Goal: Download file/media

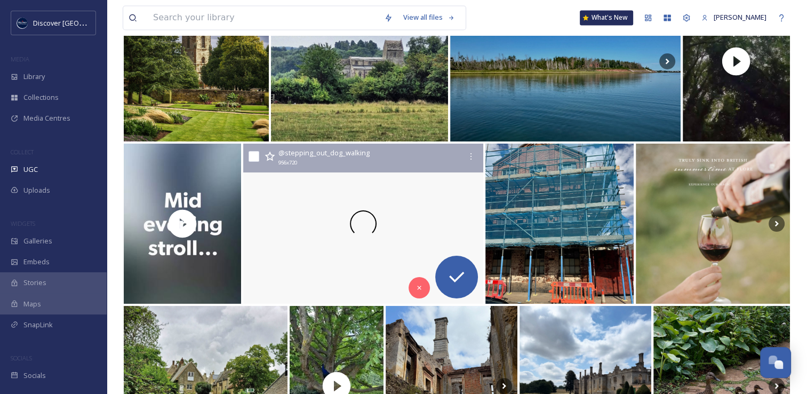
scroll to position [2764, 0]
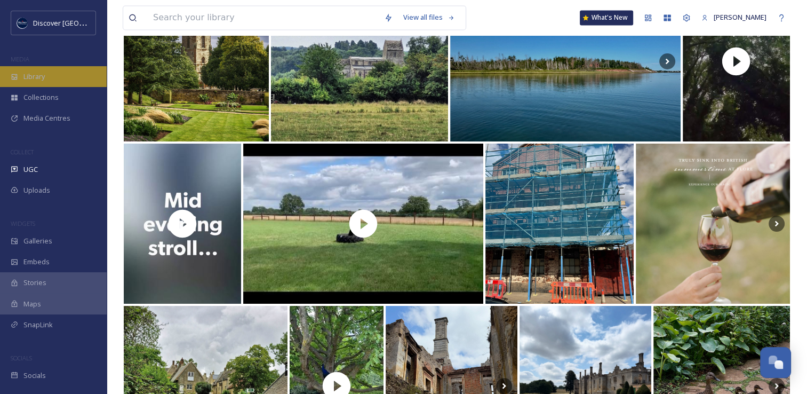
click at [42, 74] on span "Library" at bounding box center [33, 77] width 21 height 10
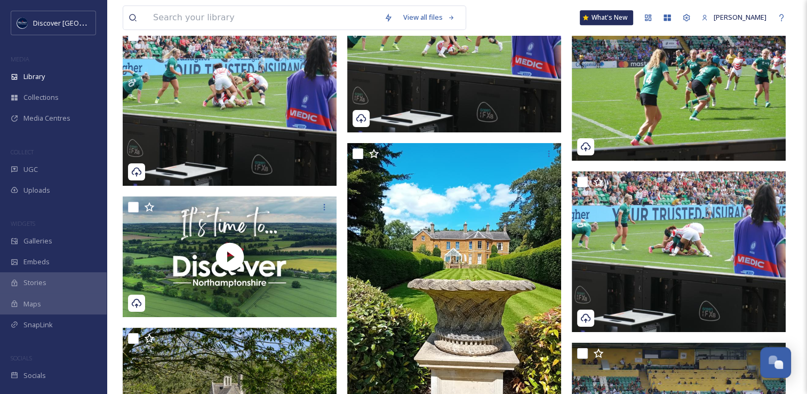
scroll to position [8853, 0]
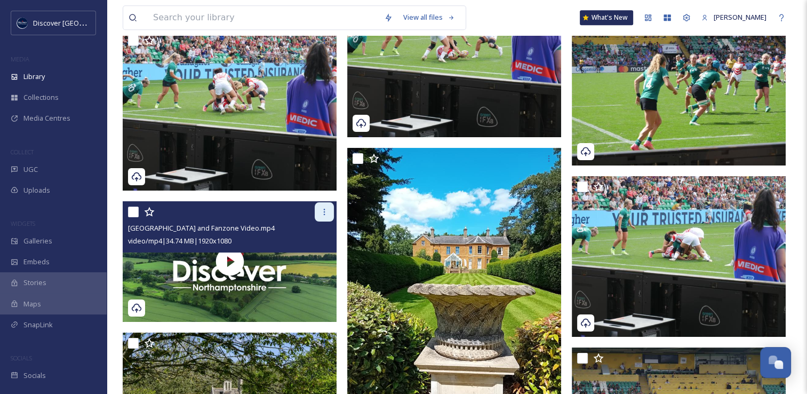
click at [321, 213] on icon at bounding box center [324, 212] width 9 height 9
click at [232, 223] on span "[GEOGRAPHIC_DATA] and Fanzone Video.mp4" at bounding box center [201, 228] width 147 height 10
click at [294, 248] on div "[GEOGRAPHIC_DATA] and Fanzone Video.mp4 video/mp4 | 34.74 MB | 1920 x 1080" at bounding box center [230, 226] width 214 height 51
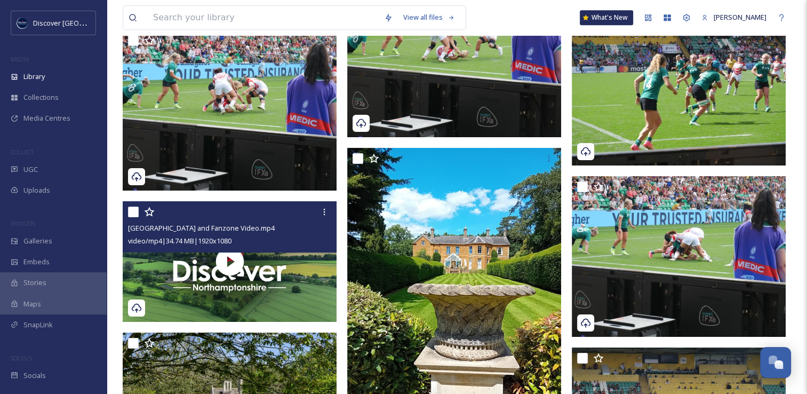
click at [215, 239] on span "video/mp4 | 34.74 MB | 1920 x 1080" at bounding box center [180, 241] width 104 height 10
click at [321, 211] on icon at bounding box center [324, 212] width 9 height 9
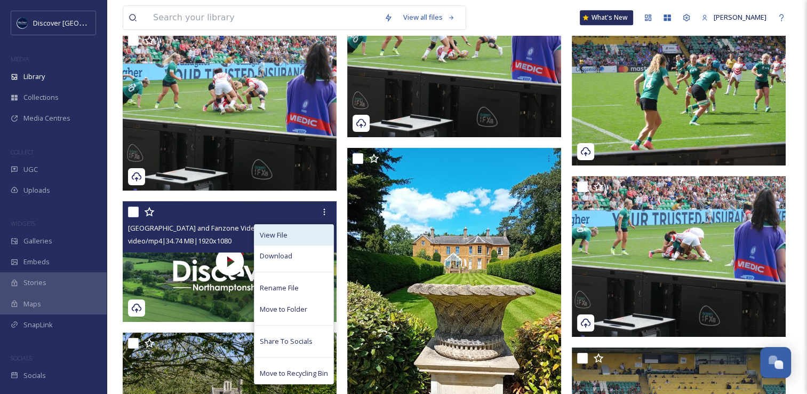
click at [295, 240] on div "View File" at bounding box center [294, 235] width 79 height 21
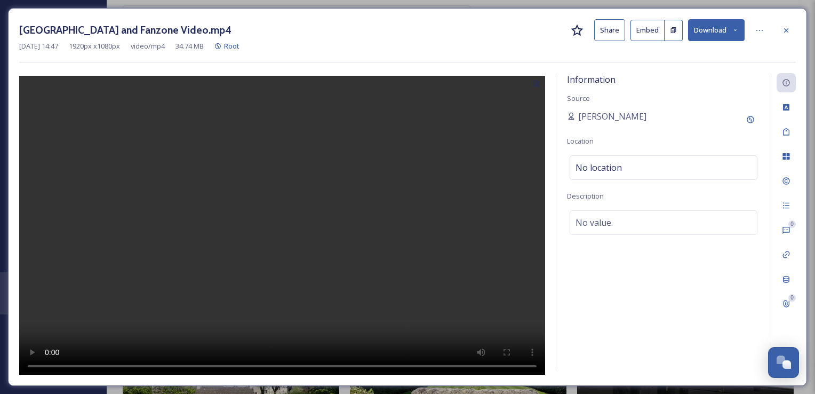
click at [620, 31] on button "Share" at bounding box center [609, 30] width 31 height 22
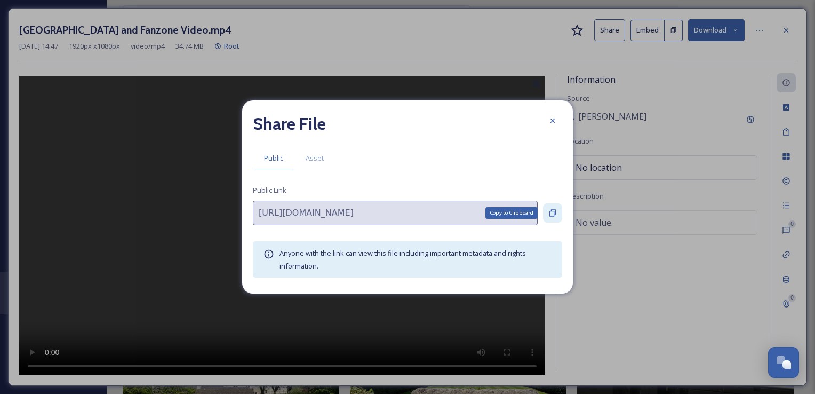
click at [553, 216] on icon at bounding box center [553, 213] width 9 height 9
click at [553, 121] on icon at bounding box center [553, 120] width 4 height 4
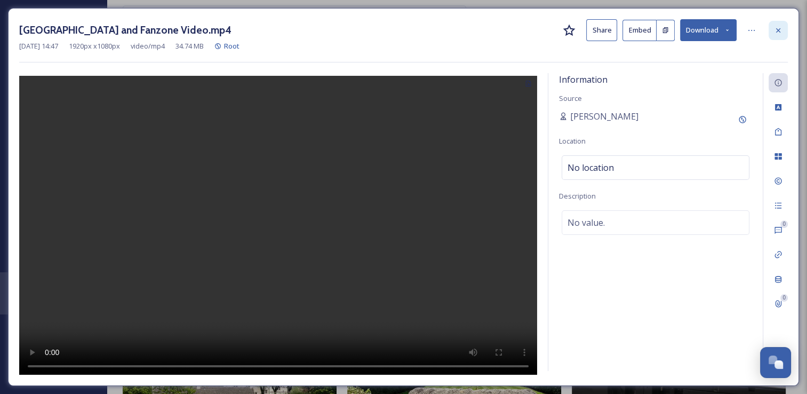
click at [781, 30] on icon at bounding box center [778, 30] width 9 height 9
